Goal: Task Accomplishment & Management: Use online tool/utility

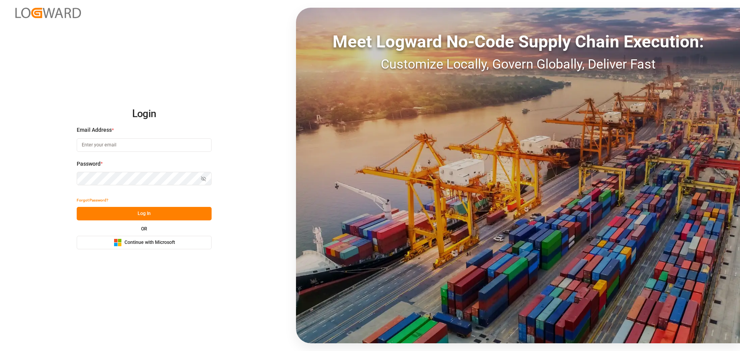
click at [156, 245] on span "Continue with Microsoft" at bounding box center [149, 242] width 50 height 7
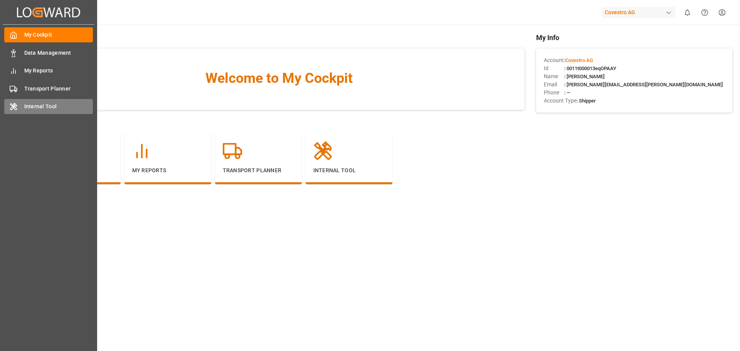
click at [16, 106] on icon at bounding box center [14, 107] width 8 height 8
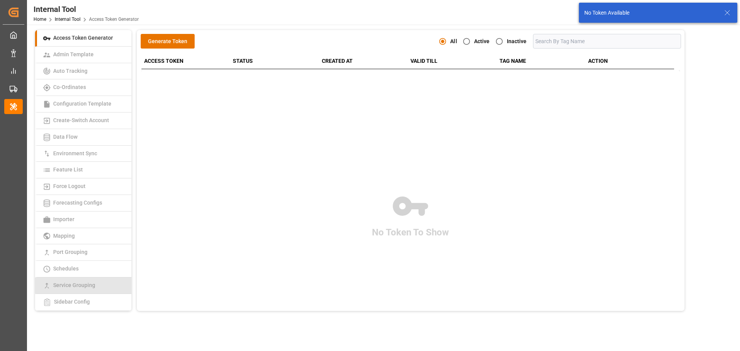
click at [93, 285] on span "Service Grouping" at bounding box center [74, 285] width 47 height 6
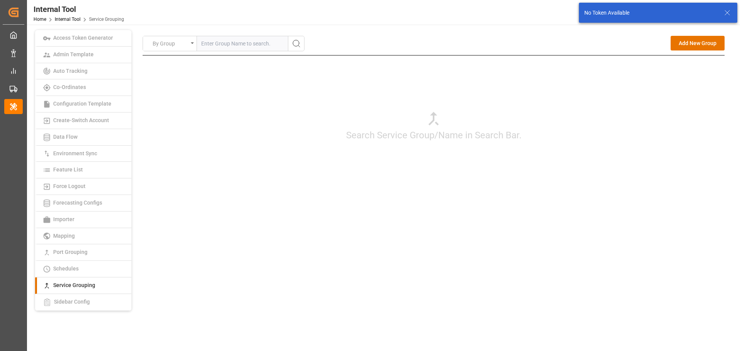
click at [218, 41] on input "text" at bounding box center [242, 43] width 91 height 15
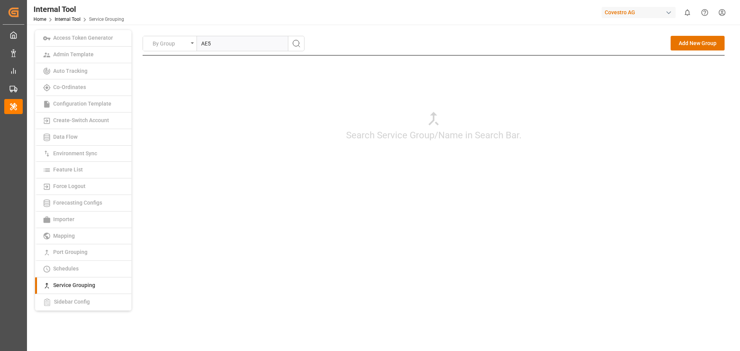
type input "AE5"
click at [295, 40] on circle "search button" at bounding box center [296, 43] width 6 height 6
click at [693, 64] on div "Edit" at bounding box center [691, 64] width 10 height 10
type input "AE5"
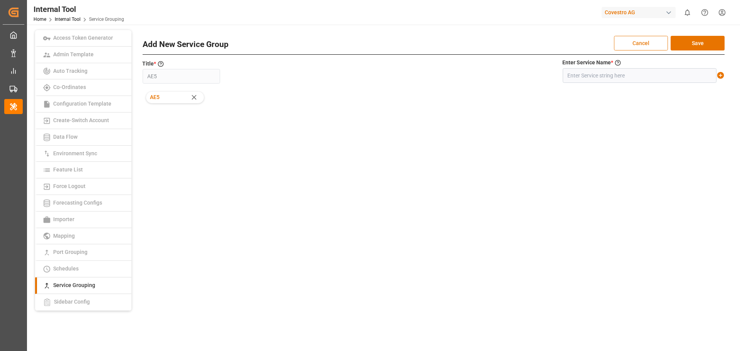
click at [631, 44] on button "Cancel" at bounding box center [641, 43] width 54 height 15
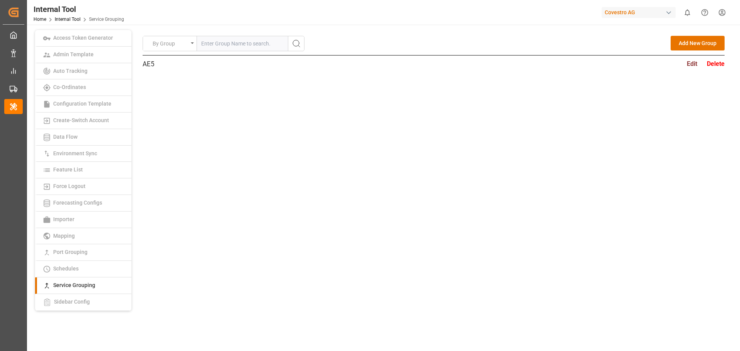
click at [216, 39] on input "text" at bounding box center [242, 43] width 91 height 15
type input "LEX"
click at [293, 46] on icon "search button" at bounding box center [296, 43] width 9 height 9
click at [688, 61] on div "Edit" at bounding box center [691, 64] width 10 height 10
type input "LEX"
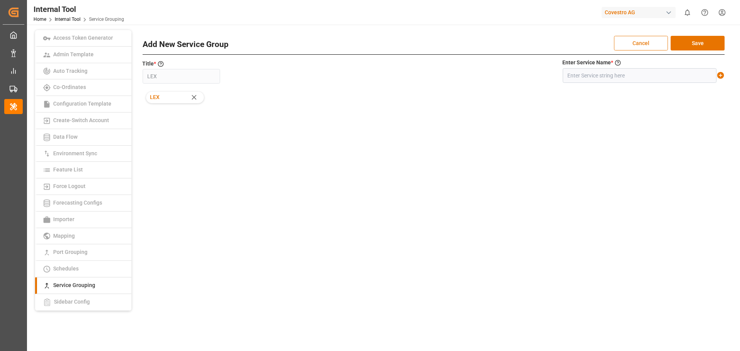
click at [625, 36] on button "Cancel" at bounding box center [641, 43] width 54 height 15
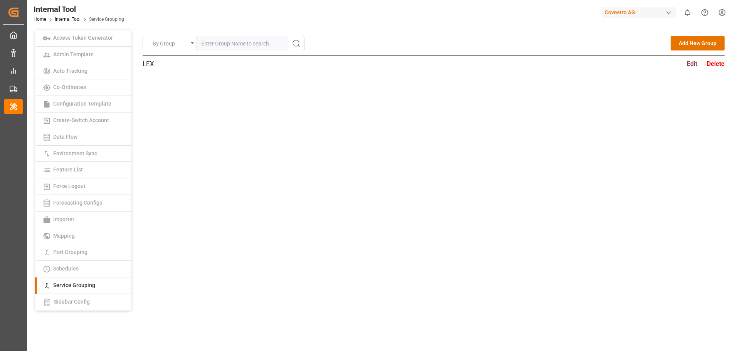
click at [223, 44] on input "text" at bounding box center [242, 43] width 91 height 15
type input "D"
type input "FE4"
click at [302, 42] on button "search button" at bounding box center [296, 43] width 16 height 15
click at [689, 62] on div "Edit" at bounding box center [691, 64] width 10 height 10
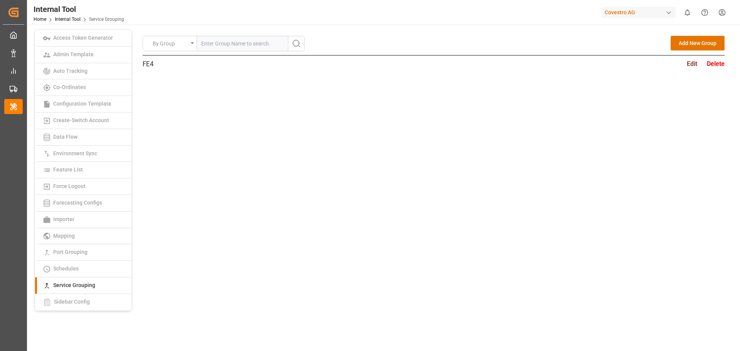
type input "FE4"
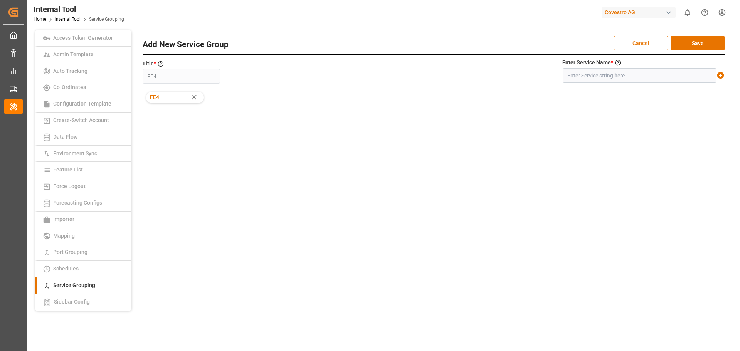
click at [649, 47] on button "Cancel" at bounding box center [641, 43] width 54 height 15
